Goal: Check status: Check status

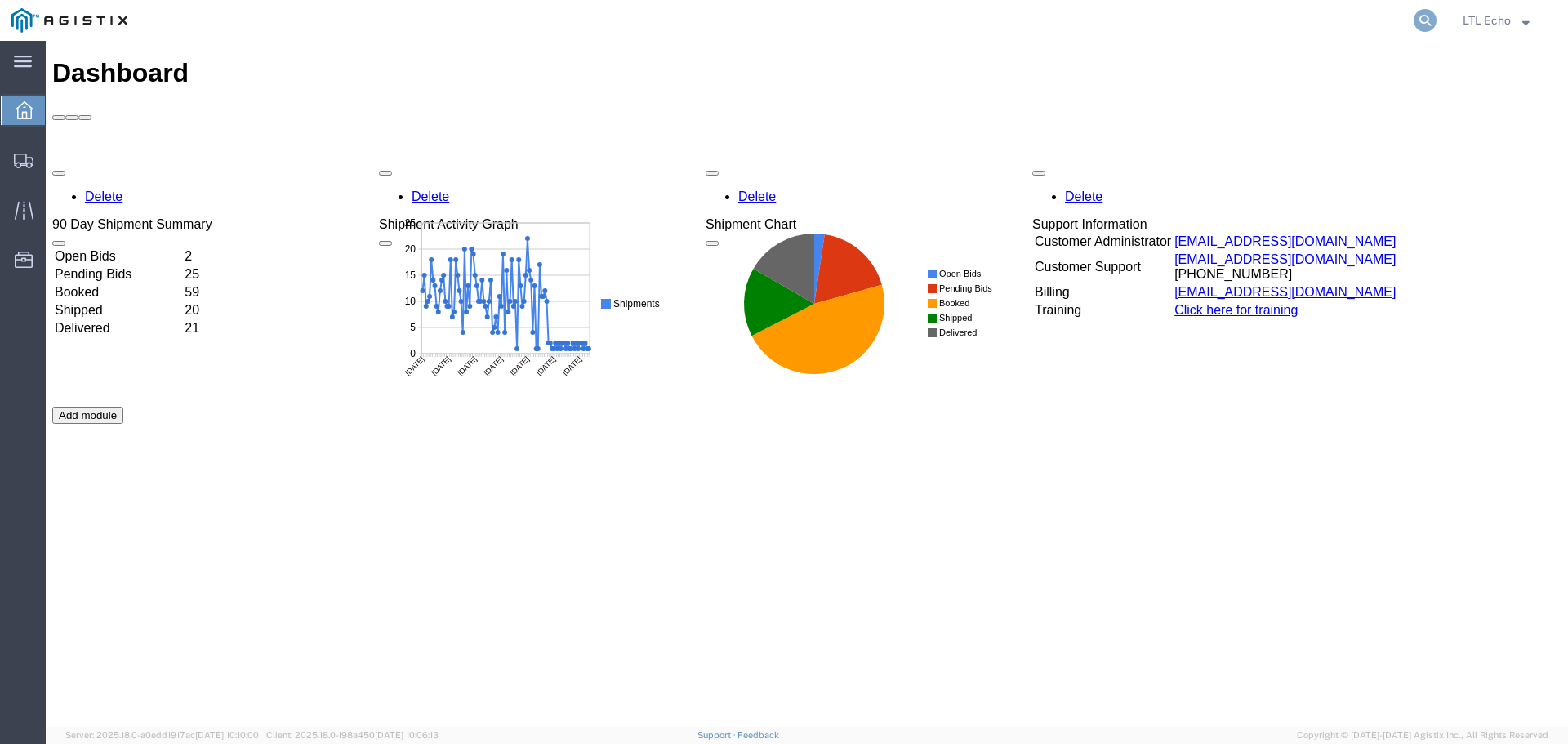
click at [1421, 17] on icon at bounding box center [1424, 20] width 23 height 23
click at [1129, 19] on input "search" at bounding box center [1165, 21] width 497 height 39
paste input "56719801"
type input "56719801"
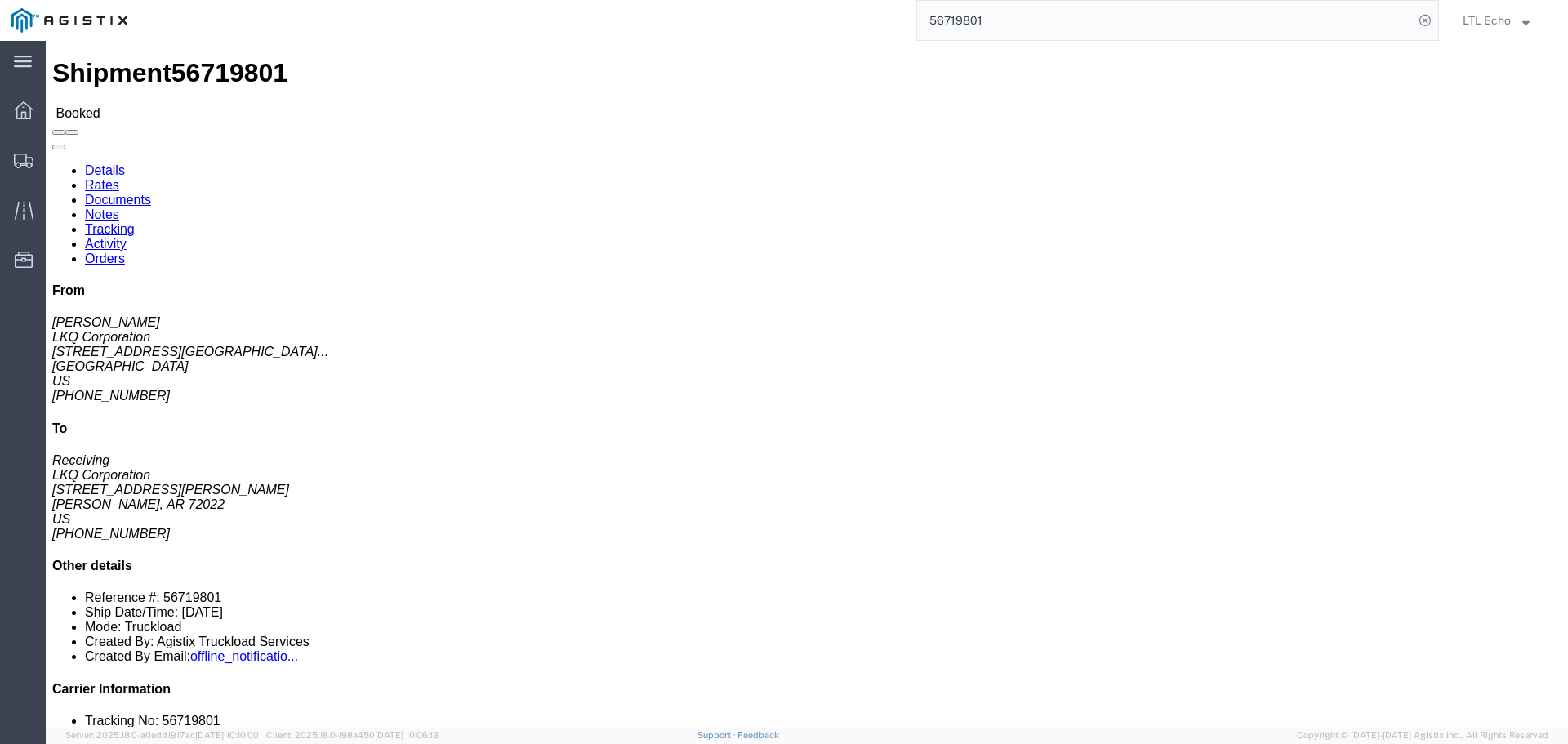
click link "Tracking"
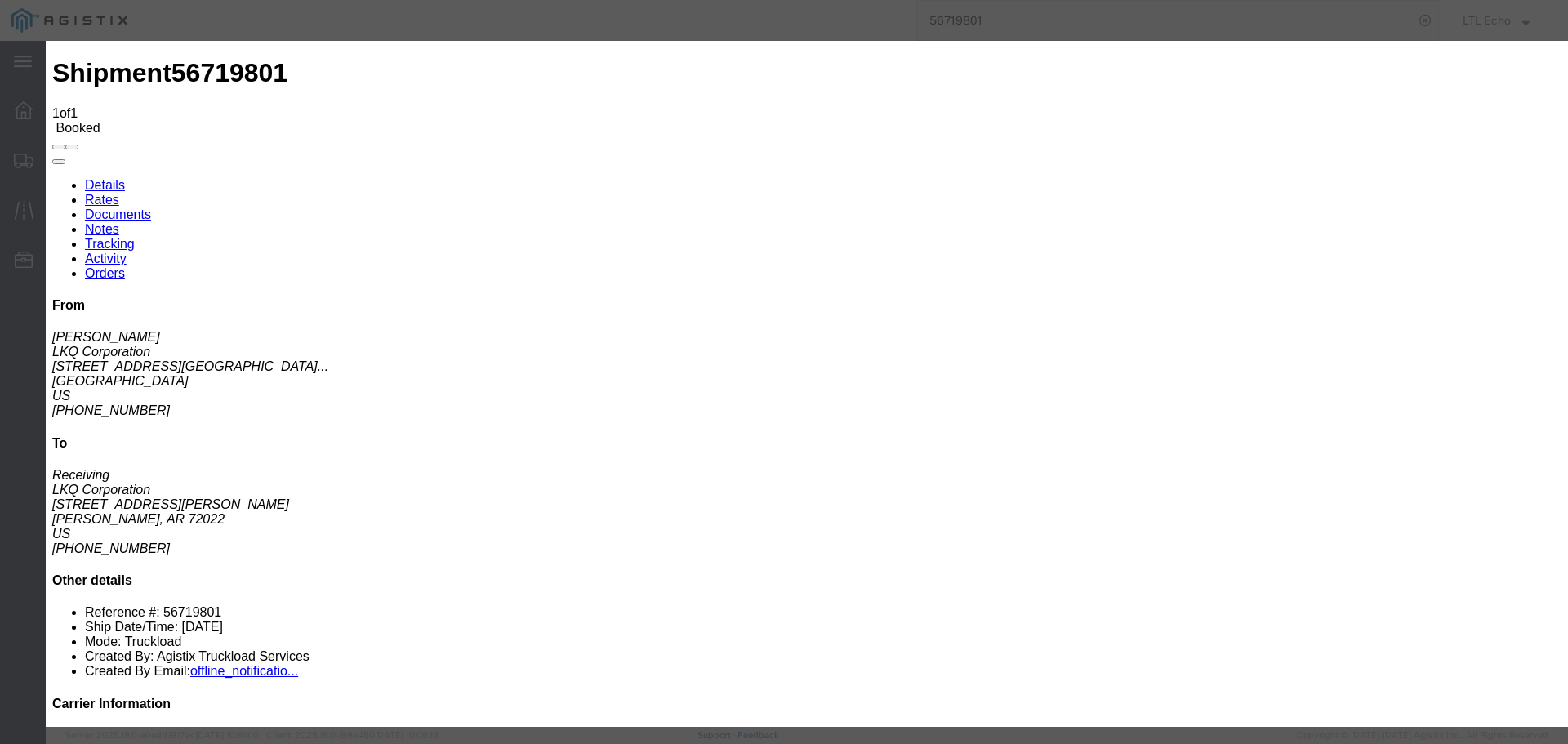
type input "[DATE]"
type input "10:00 AM"
select select "PICKEDUP"
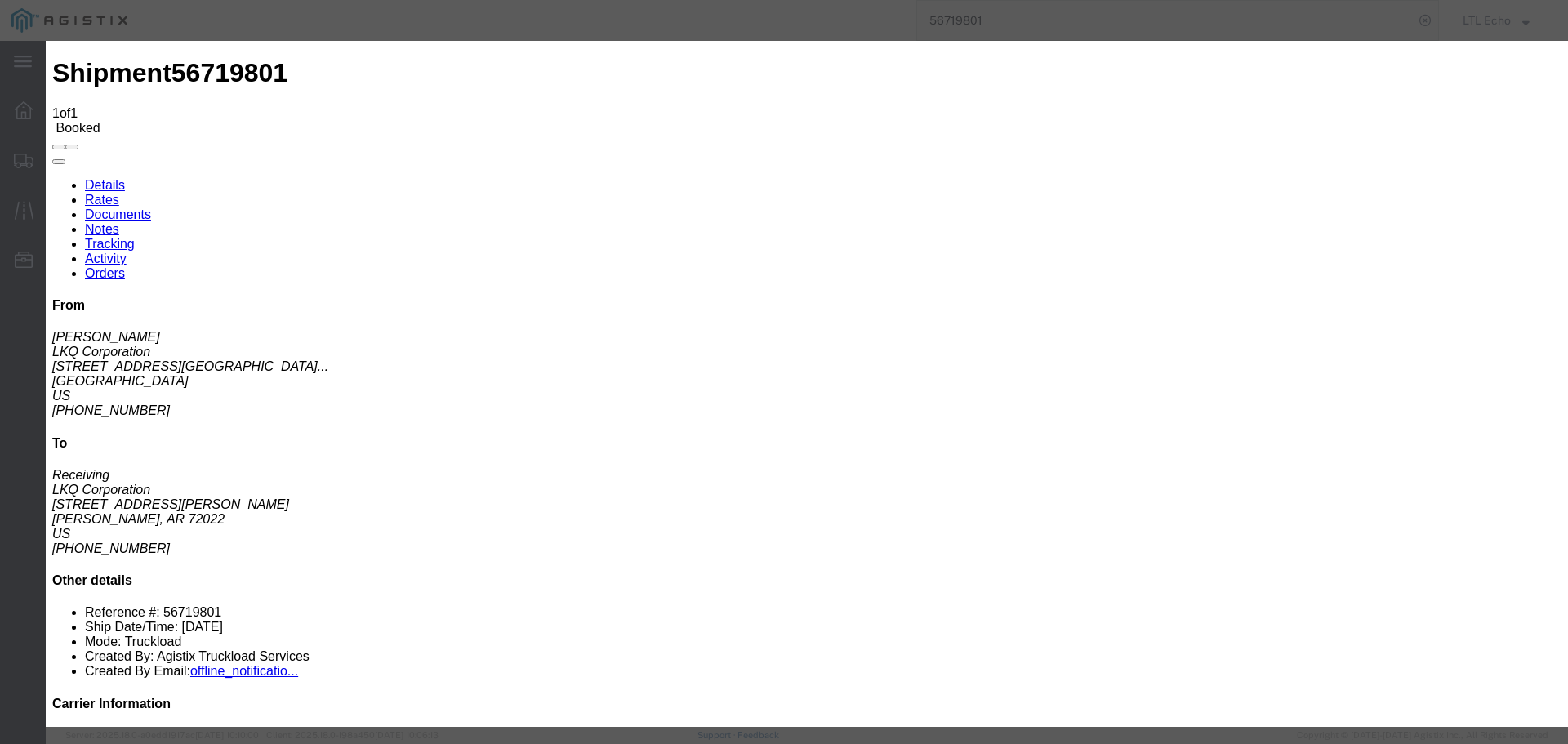
type input "[DATE]"
